Goal: Task Accomplishment & Management: Use online tool/utility

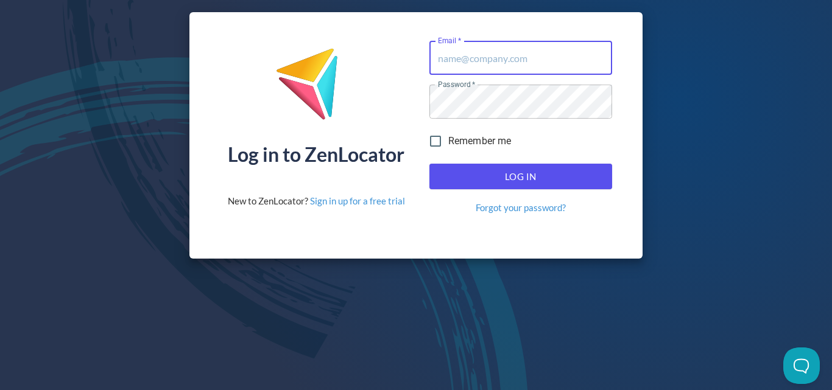
type input "[PERSON_NAME][EMAIL_ADDRESS][DOMAIN_NAME]"
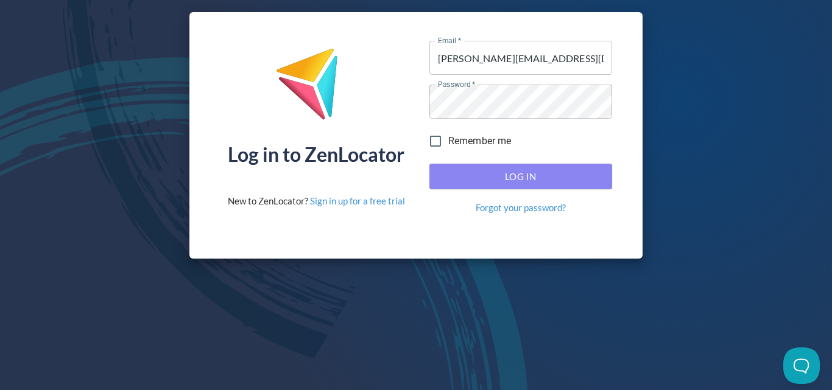
click at [546, 181] on span "Log In" at bounding box center [521, 177] width 156 height 16
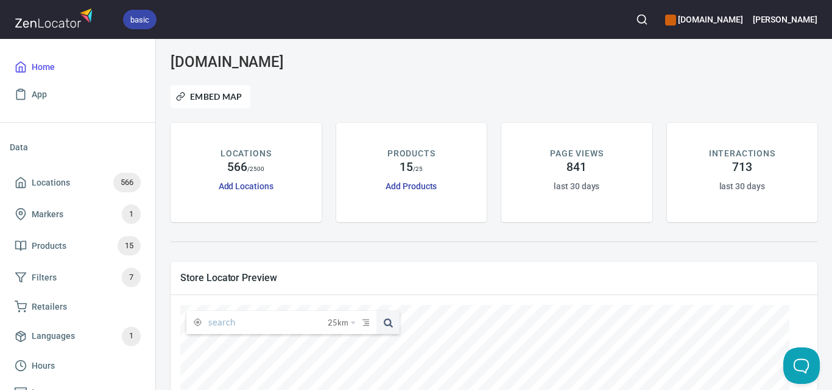
click at [579, 80] on div "Embed Map" at bounding box center [493, 97] width 661 height 38
click at [289, 327] on input "text" at bounding box center [267, 322] width 119 height 23
paste input "Wellcare [GEOGRAPHIC_DATA]"
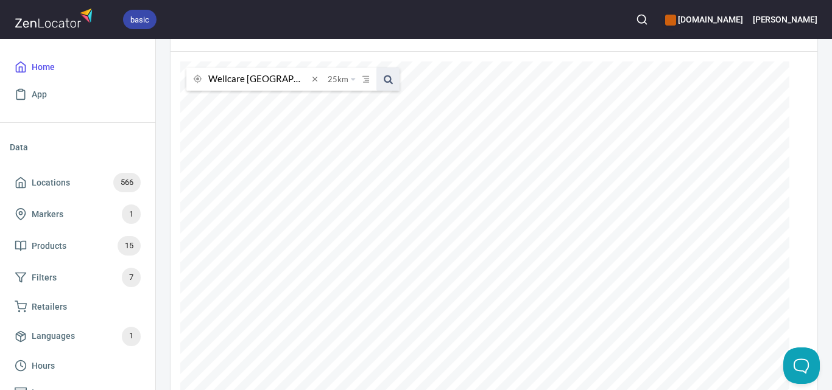
click at [389, 76] on span at bounding box center [387, 79] width 23 height 23
click at [294, 81] on input "Wellcare [GEOGRAPHIC_DATA]" at bounding box center [258, 79] width 100 height 23
paste input "Cannings Butchers"
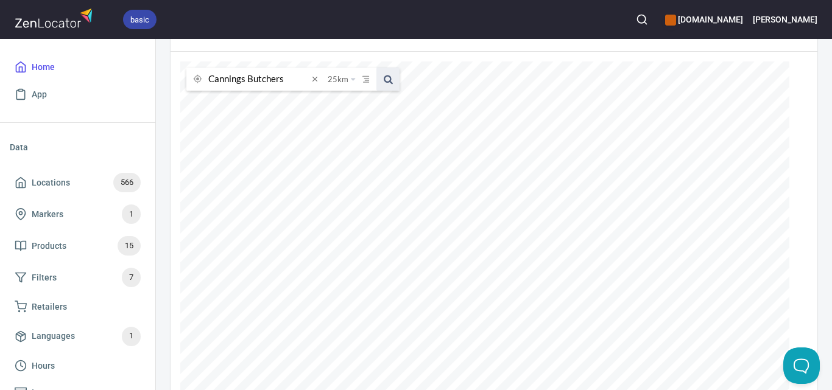
type input "Cannings Butchers"
click at [390, 83] on span at bounding box center [387, 79] width 23 height 23
click at [386, 80] on span at bounding box center [387, 79] width 23 height 23
